Goal: Task Accomplishment & Management: Manage account settings

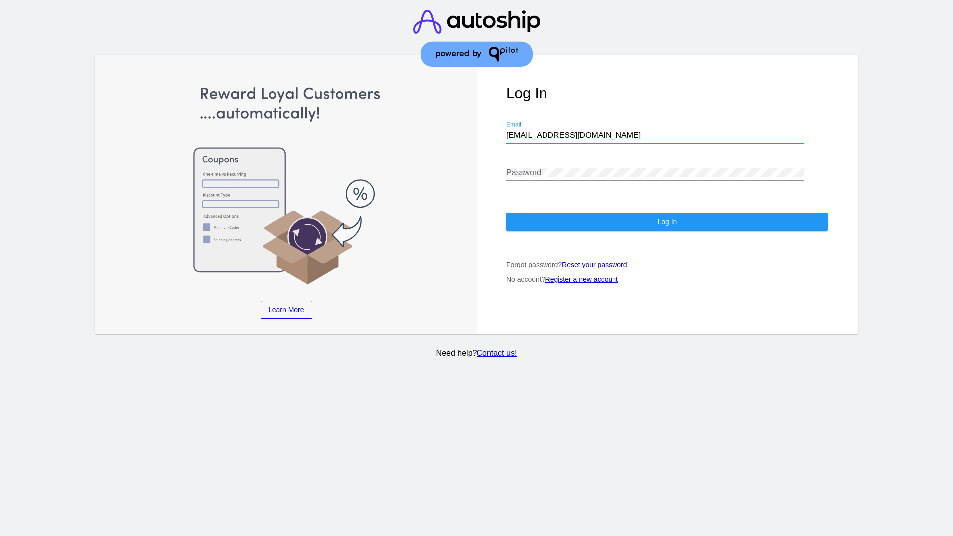
type input "[EMAIL_ADDRESS][DOMAIN_NAME]"
click at [666, 222] on span "Log In" at bounding box center [666, 222] width 19 height 8
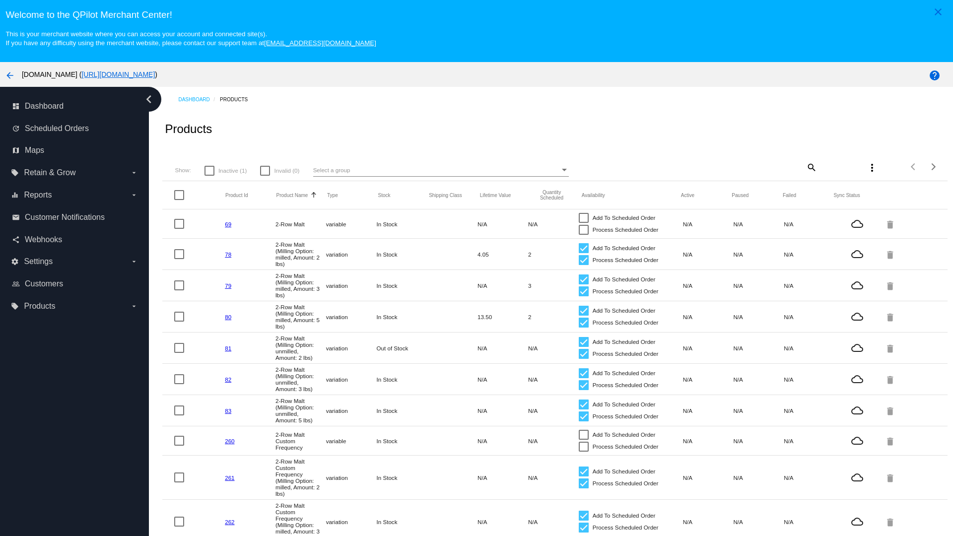
click at [225, 170] on span "Inactive (1)" at bounding box center [232, 171] width 28 height 12
click at [209, 176] on input "Inactive (1)" at bounding box center [209, 176] width 0 height 0
checkbox input "true"
click at [805, 167] on mat-icon "search" at bounding box center [811, 166] width 12 height 15
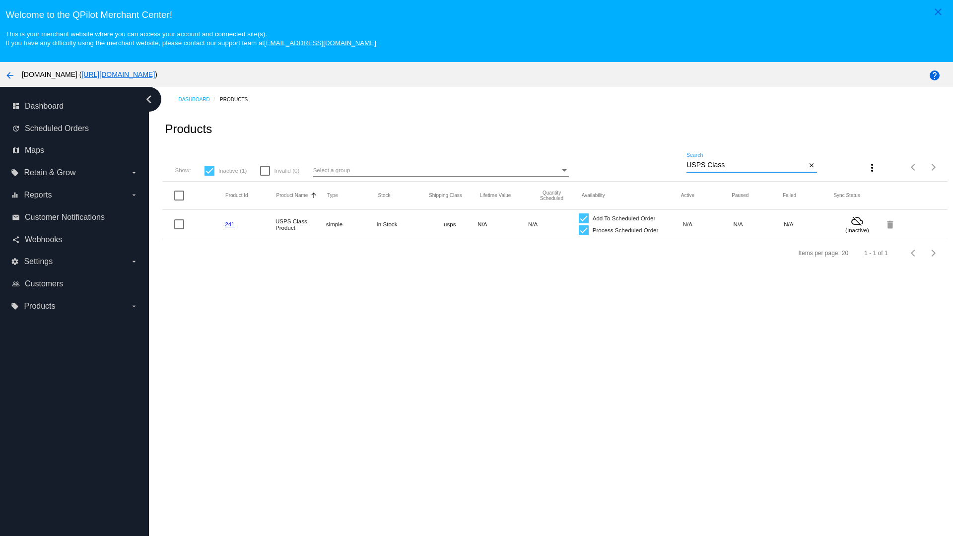
type input "USPS Class"
click at [578, 230] on div at bounding box center [583, 230] width 10 height 10
click at [583, 235] on input "Process Scheduled Order" at bounding box center [583, 235] width 0 height 0
checkbox input "false"
click at [578, 218] on div at bounding box center [583, 218] width 10 height 10
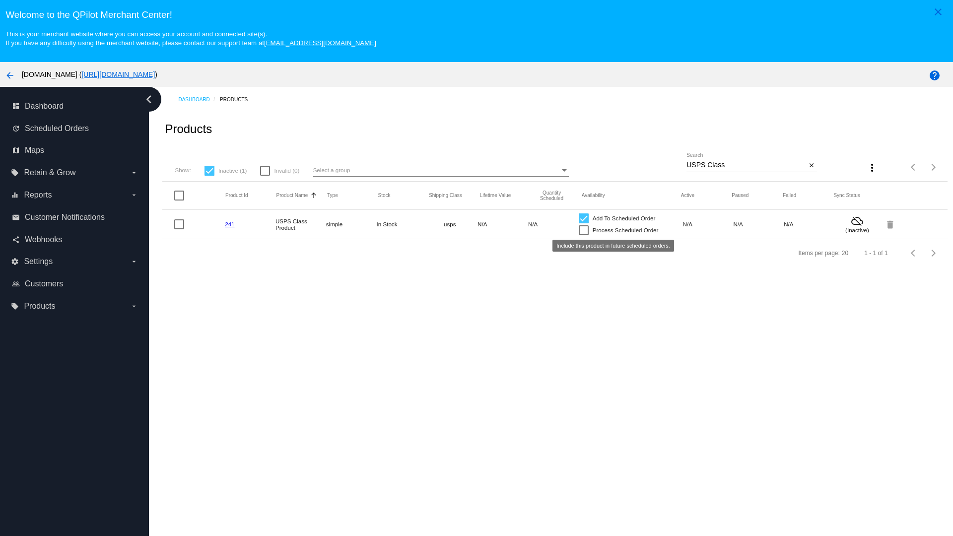
click at [583, 223] on input "Add To Scheduled Order" at bounding box center [583, 223] width 0 height 0
checkbox input "false"
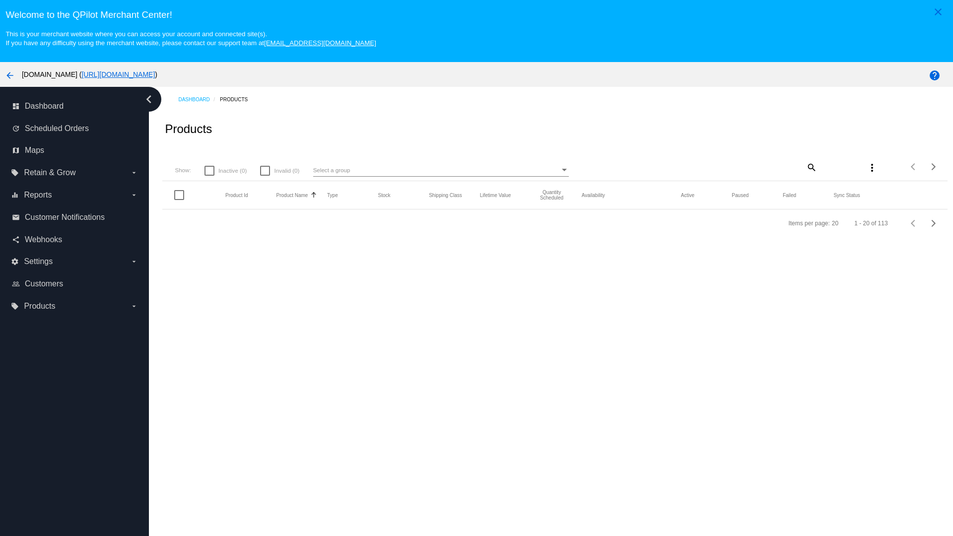
click at [805, 167] on mat-icon "search" at bounding box center [811, 166] width 12 height 15
